Goal: Task Accomplishment & Management: Use online tool/utility

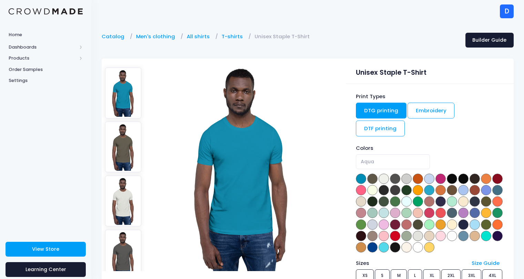
scroll to position [18, 0]
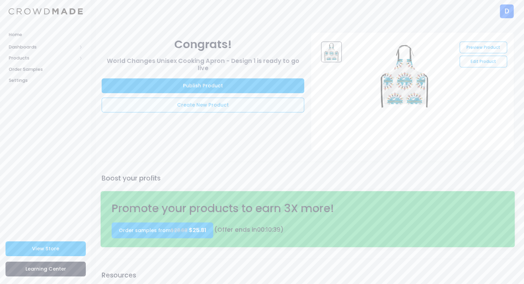
click at [203, 105] on link "Create New Product" at bounding box center [203, 105] width 202 height 15
click at [219, 104] on link "Create New Product" at bounding box center [203, 105] width 202 height 15
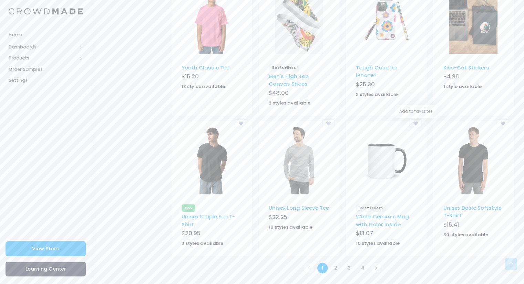
scroll to position [374, 0]
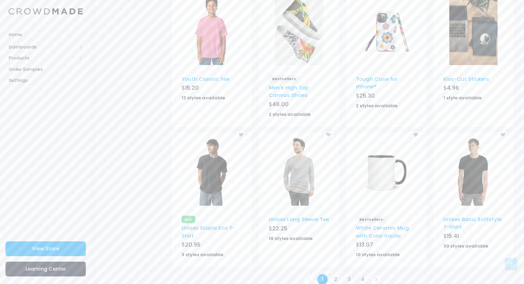
click at [474, 54] on img at bounding box center [473, 30] width 48 height 69
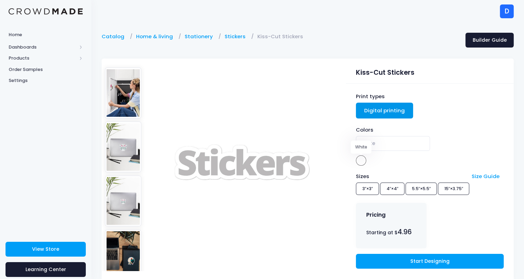
click at [359, 162] on span at bounding box center [361, 160] width 10 height 10
click at [402, 257] on link "Start Designing" at bounding box center [429, 261] width 147 height 15
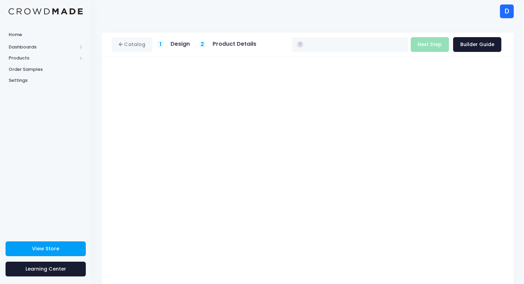
type input "$4.96 - $7.73"
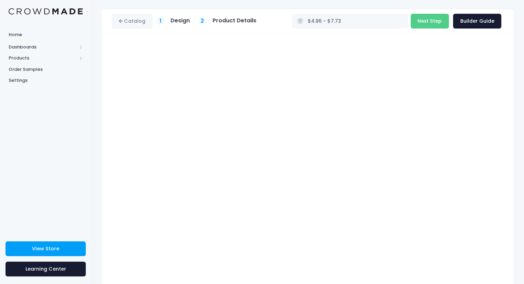
scroll to position [24, 0]
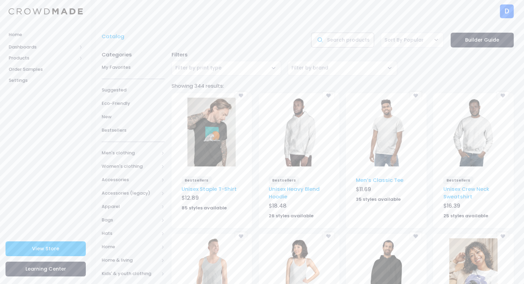
click at [335, 41] on input "text" at bounding box center [342, 40] width 63 height 15
type input "apron"
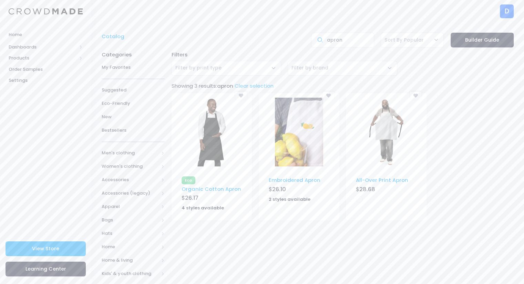
click at [382, 135] on img at bounding box center [386, 132] width 48 height 69
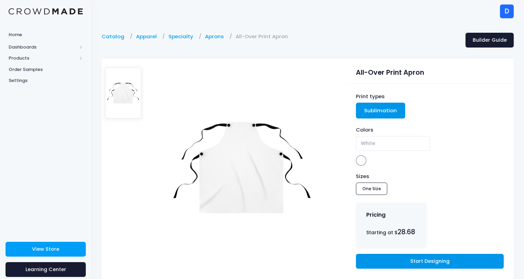
click at [378, 263] on link "Start Designing" at bounding box center [429, 261] width 147 height 15
click at [26, 57] on span "Products" at bounding box center [43, 58] width 68 height 7
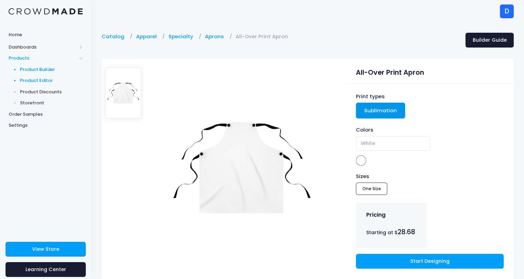
click at [34, 79] on span "Product Editor" at bounding box center [51, 80] width 63 height 7
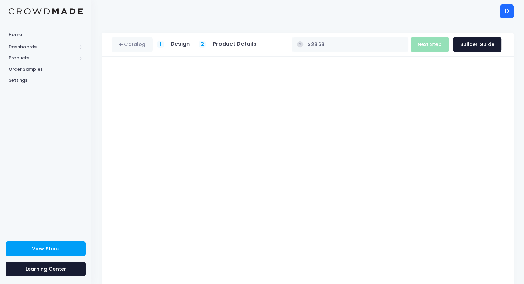
scroll to position [44, 0]
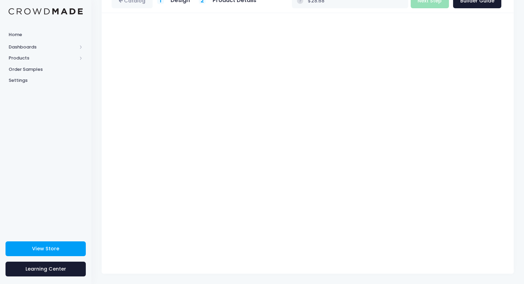
type input "$Infinity - $-Infinity"
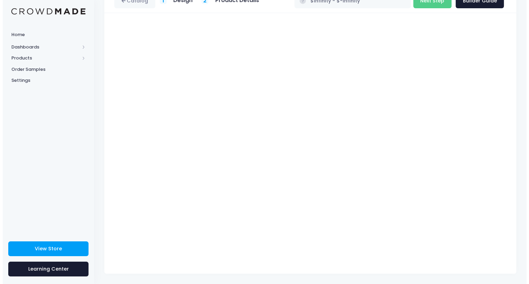
scroll to position [0, 0]
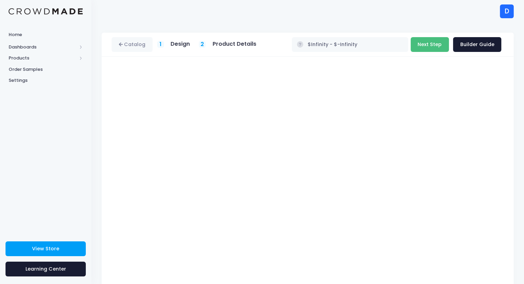
click at [433, 45] on button "Next Step" at bounding box center [429, 44] width 38 height 15
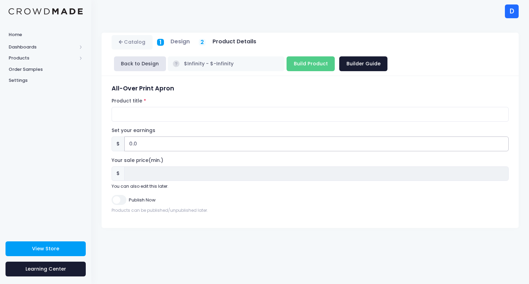
click at [132, 137] on input "0.0" at bounding box center [316, 144] width 384 height 15
type input ".0"
type input "3.0"
click at [124, 107] on input "Product title" at bounding box center [310, 114] width 397 height 15
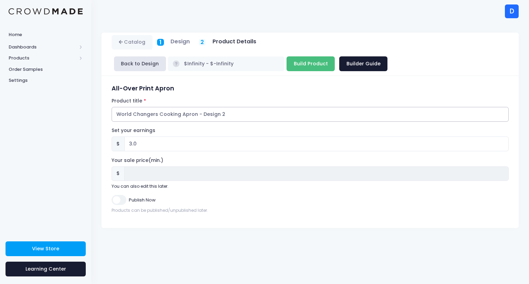
type input "World Changers Cooking Apron - Design 2"
click at [335, 56] on input "Build Product" at bounding box center [310, 63] width 48 height 15
type input "Building product..."
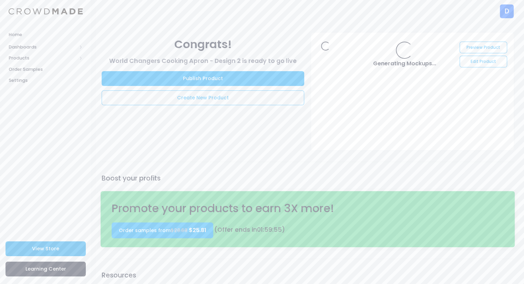
click at [45, 249] on span "View Store" at bounding box center [45, 249] width 27 height 7
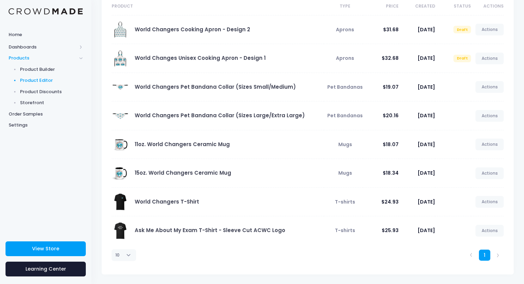
scroll to position [67, 0]
click at [497, 55] on link "Actions" at bounding box center [489, 59] width 28 height 12
click at [468, 98] on link "Publish" at bounding box center [482, 99] width 36 height 12
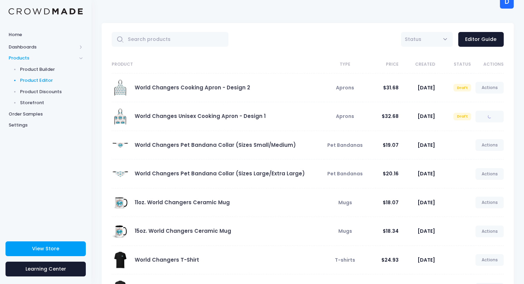
scroll to position [8, 0]
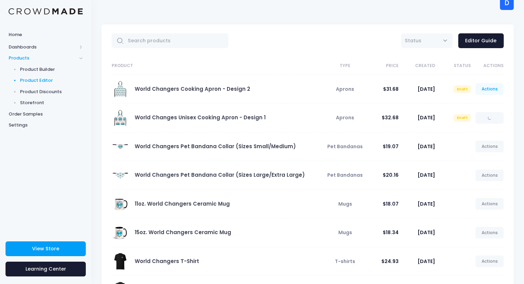
click at [488, 90] on link "Actions" at bounding box center [489, 89] width 28 height 12
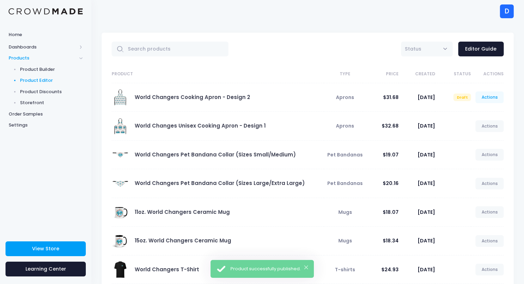
click at [490, 96] on link "Actions" at bounding box center [489, 98] width 28 height 12
click at [465, 136] on link "Publish" at bounding box center [482, 138] width 36 height 12
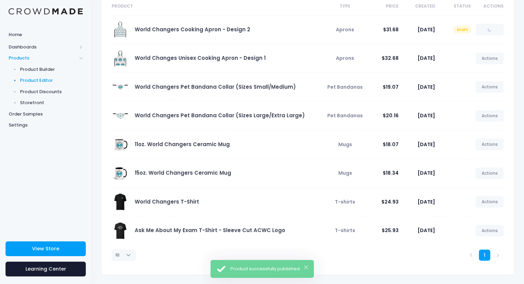
scroll to position [67, 0]
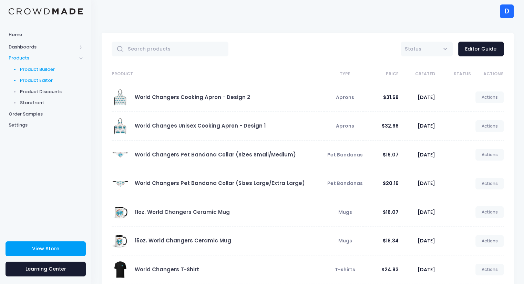
click at [38, 71] on span "Product Builder" at bounding box center [51, 69] width 63 height 7
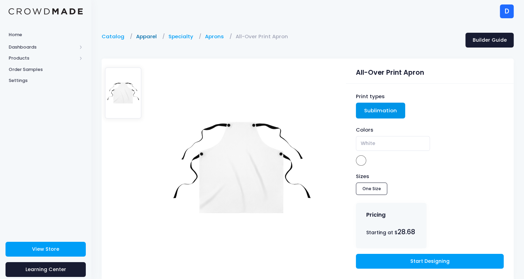
click at [148, 38] on link "Apparel" at bounding box center [148, 37] width 24 height 8
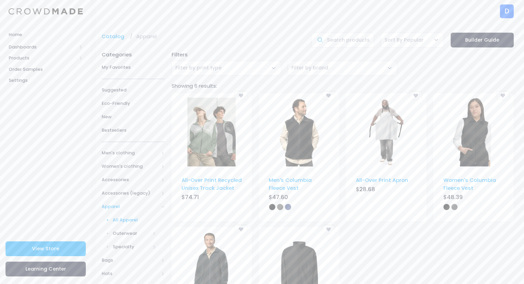
click at [112, 206] on span "Apparel" at bounding box center [130, 206] width 57 height 7
click at [106, 220] on span "Bags" at bounding box center [130, 220] width 57 height 7
click at [131, 234] on span "All Bags" at bounding box center [135, 233] width 44 height 7
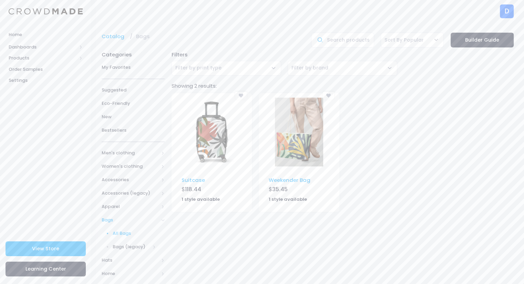
click at [216, 151] on img at bounding box center [211, 132] width 48 height 69
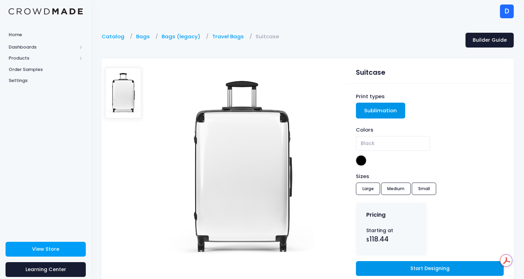
click at [408, 261] on link "Start Designing" at bounding box center [429, 268] width 147 height 15
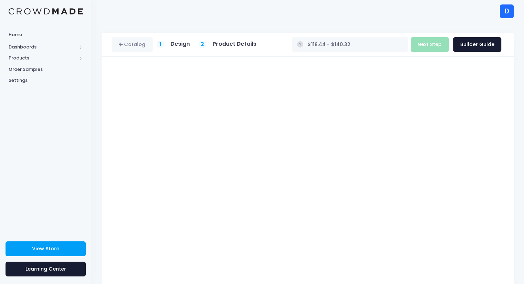
type input "$Infinity - $-Infinity"
click at [440, 46] on div "Build Product Next Step Builder Guide" at bounding box center [455, 44] width 91 height 15
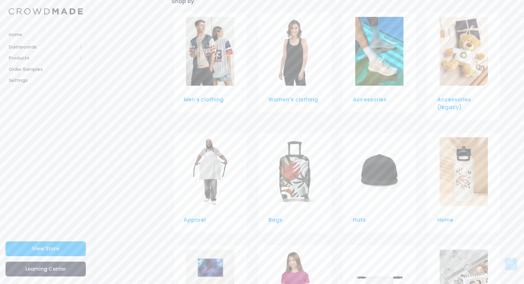
scroll to position [469, 0]
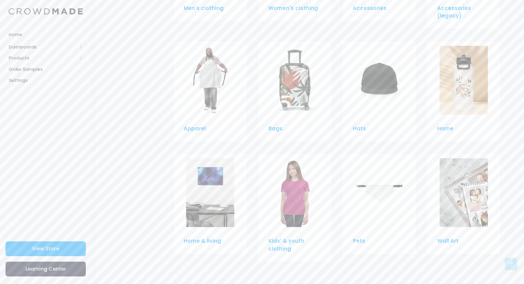
click at [375, 81] on img at bounding box center [379, 80] width 48 height 69
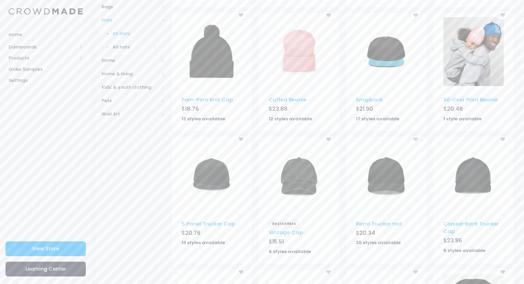
scroll to position [213, 0]
click at [295, 68] on img at bounding box center [299, 52] width 48 height 69
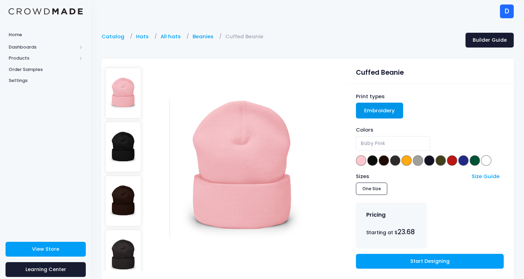
click at [114, 147] on img at bounding box center [123, 147] width 36 height 51
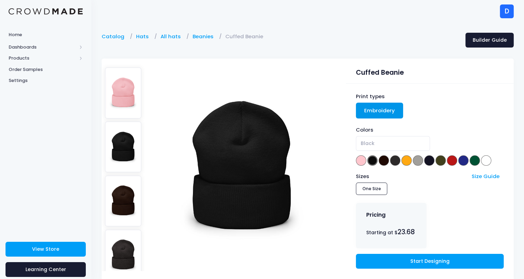
click at [126, 95] on img at bounding box center [123, 92] width 36 height 51
select select "Baby Pink"
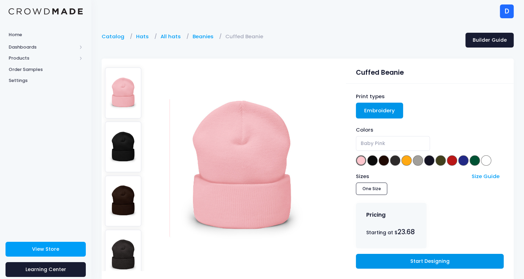
click at [408, 256] on link "Start Designing" at bounding box center [429, 261] width 147 height 15
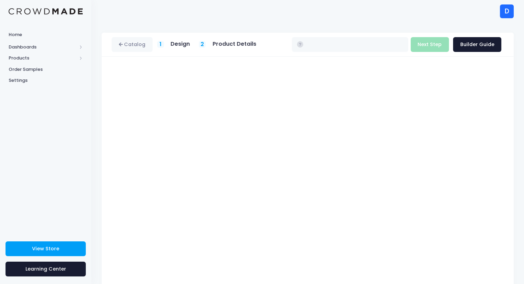
type input "$23.68"
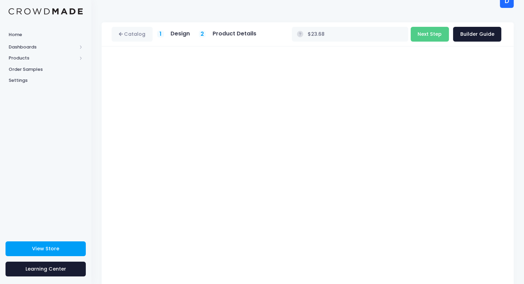
scroll to position [22, 0]
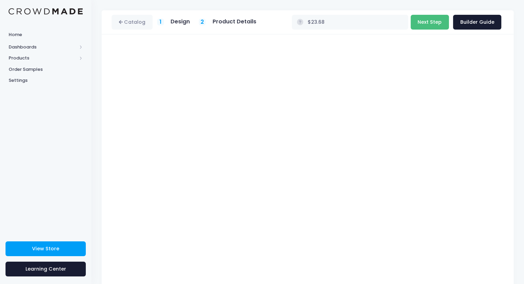
click at [440, 21] on button "Next Step" at bounding box center [429, 22] width 38 height 15
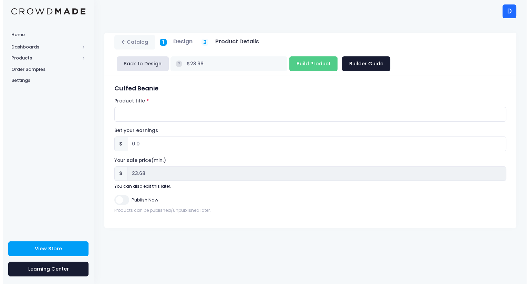
scroll to position [0, 0]
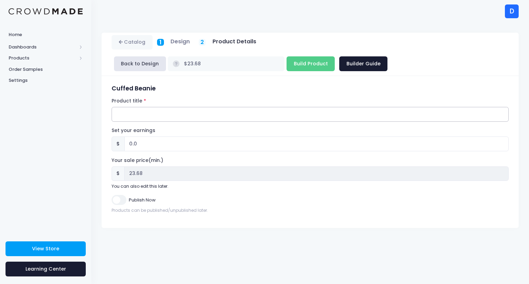
click at [143, 107] on input "Product title" at bounding box center [310, 114] width 397 height 15
type input """
type input "World Changer Cuffed Beanie"
click at [130, 137] on input "0.0" at bounding box center [316, 144] width 384 height 15
type input "4.0"
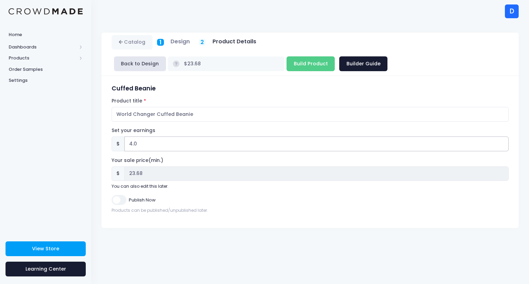
type input "$27.68"
type input "27.68"
type input "4.0"
click at [335, 56] on input "Build Product" at bounding box center [310, 63] width 48 height 15
type input "Building product..."
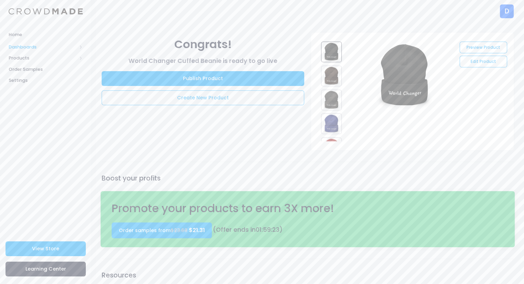
click at [18, 48] on span "Dashboards" at bounding box center [43, 47] width 68 height 7
click at [18, 79] on span "Products" at bounding box center [43, 80] width 68 height 7
click at [42, 80] on span "Product Editor" at bounding box center [51, 80] width 63 height 7
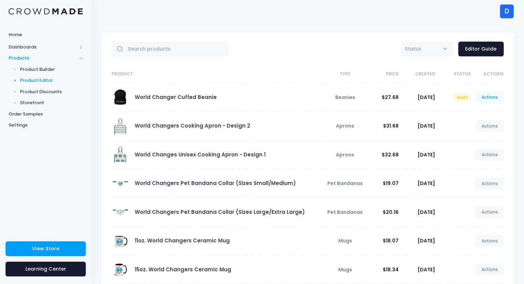
click at [496, 97] on link "Actions" at bounding box center [489, 98] width 28 height 12
click at [471, 141] on link "Publish" at bounding box center [482, 138] width 36 height 12
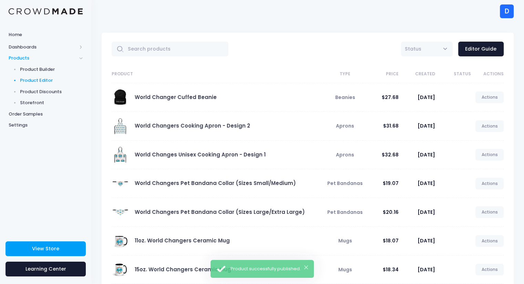
scroll to position [96, 0]
